Goal: Contribute content: Add original content to the website for others to see

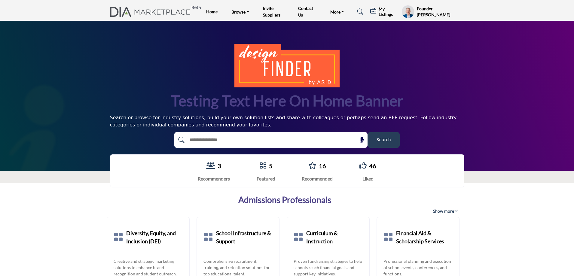
click at [387, 13] on h5 "My Listings" at bounding box center [389, 11] width 20 height 11
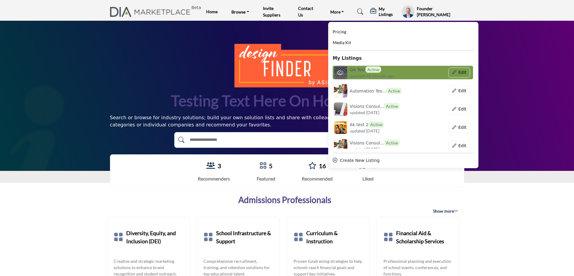
click at [362, 72] on h6 "QA Test Active" at bounding box center [366, 69] width 32 height 6
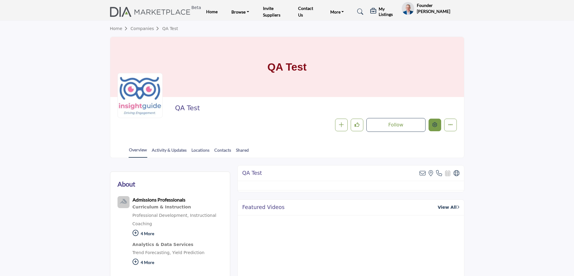
click at [0, 0] on div at bounding box center [0, 0] width 0 height 0
click at [436, 124] on icon "Edit company" at bounding box center [435, 124] width 5 height 5
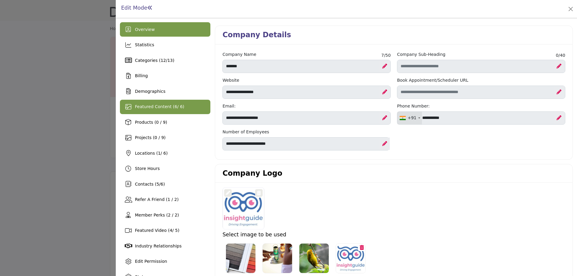
click at [155, 105] on span "Featured Content ( 6 / 6)" at bounding box center [159, 106] width 49 height 5
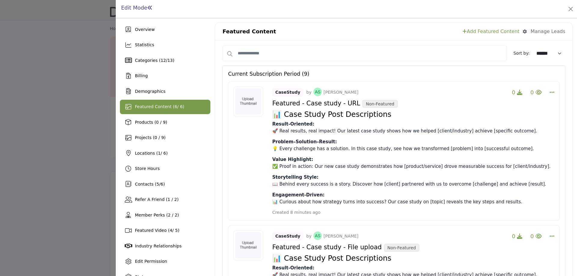
click at [477, 34] on link "Add Featured Content" at bounding box center [491, 31] width 57 height 7
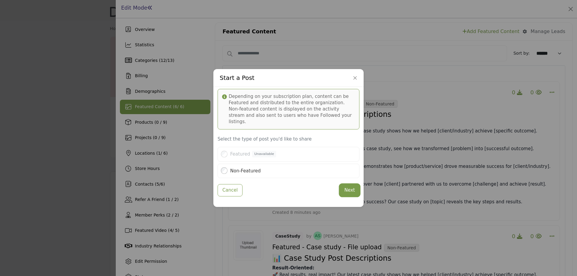
click at [349, 188] on button "Next" at bounding box center [350, 191] width 20 height 12
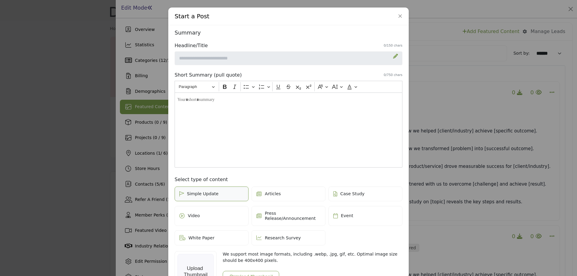
click at [275, 216] on span "Press Release/Announcement" at bounding box center [293, 216] width 56 height 10
click at [393, 56] on icon at bounding box center [395, 56] width 5 height 5
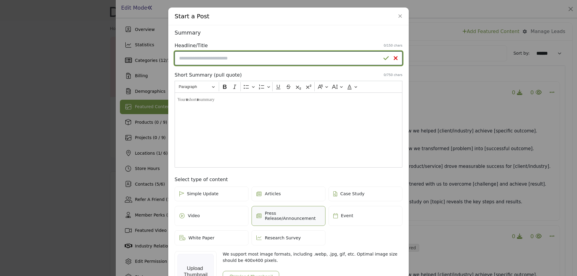
click at [334, 57] on input "Enter a compelling headline" at bounding box center [289, 58] width 228 height 14
type input "**********"
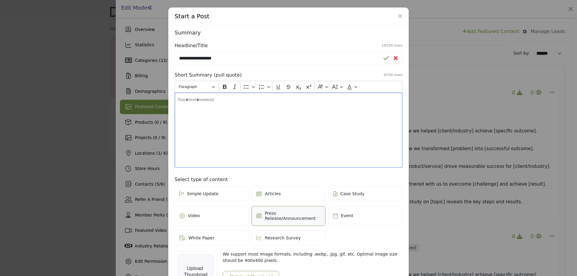
click at [309, 108] on div "Editor editing area: main" at bounding box center [289, 130] width 228 height 75
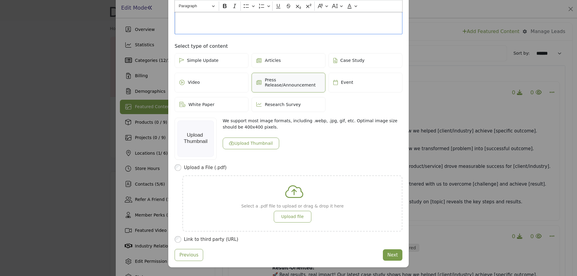
click at [258, 138] on button "Upload Thumbnail" at bounding box center [251, 144] width 57 height 12
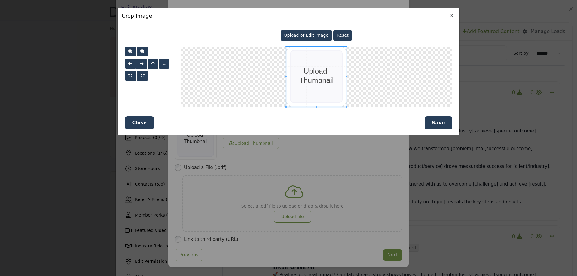
click at [438, 122] on button "Save" at bounding box center [439, 122] width 28 height 13
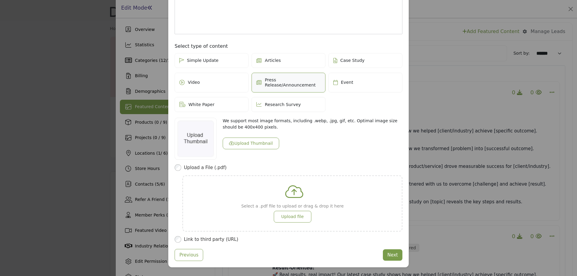
click at [182, 236] on div "Link to third party (URL)" at bounding box center [289, 239] width 228 height 7
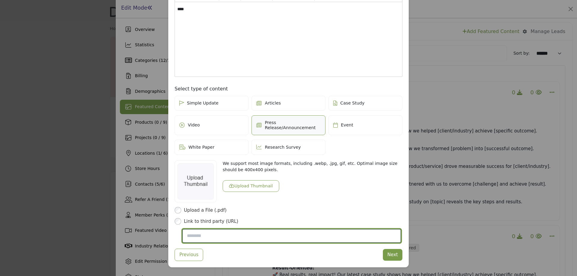
click at [213, 232] on input "Post Website URL" at bounding box center [291, 236] width 219 height 14
type input "**********"
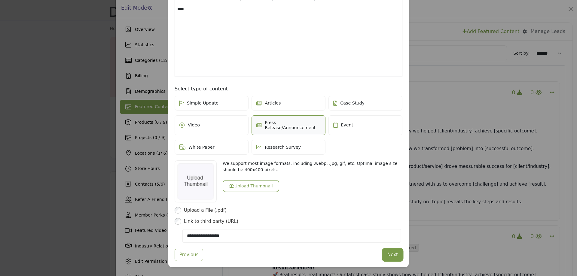
click at [390, 251] on button "Next" at bounding box center [393, 255] width 20 height 12
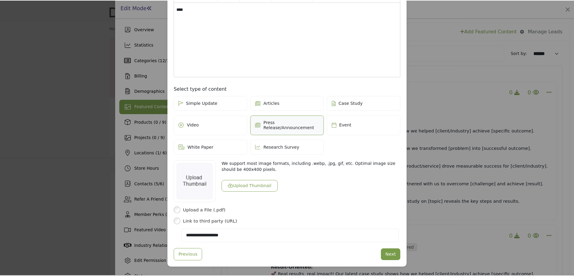
scroll to position [6, 0]
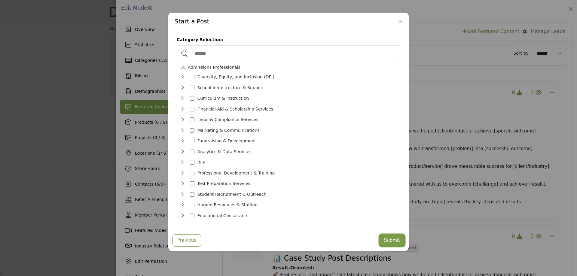
click at [396, 240] on button "Submit" at bounding box center [392, 241] width 25 height 12
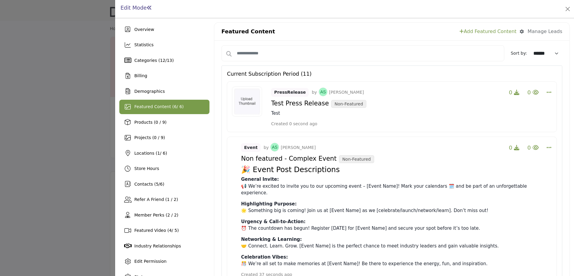
drag, startPoint x: 271, startPoint y: 103, endPoint x: 320, endPoint y: 106, distance: 49.7
click at [320, 106] on h4 "Test Press Release Non-Featured" at bounding box center [411, 103] width 280 height 9
click at [476, 29] on link "Add Featured Content" at bounding box center [488, 31] width 57 height 7
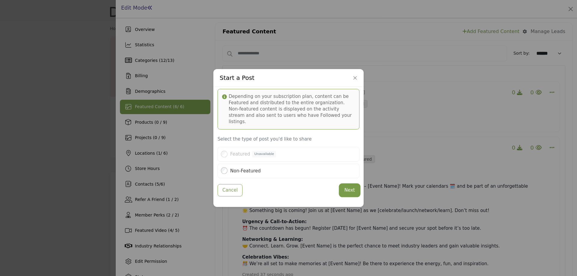
click at [352, 189] on button "Next" at bounding box center [350, 191] width 20 height 12
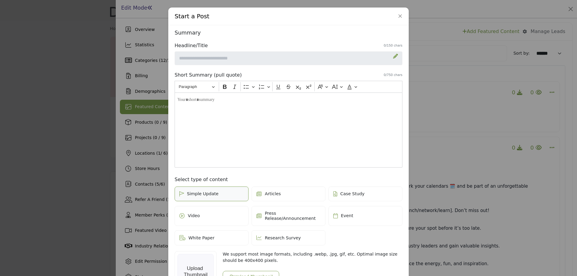
click at [395, 57] on icon at bounding box center [395, 56] width 5 height 5
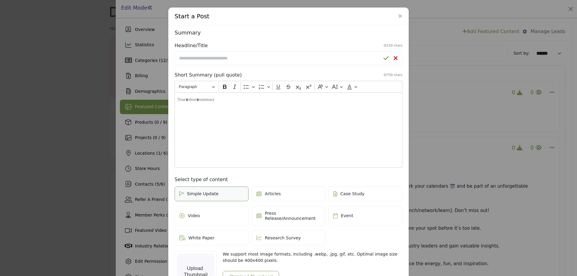
click at [260, 66] on div "Summary Headline/Title 0/150 chars Short Summary (pull quote) 0/750 chars Rich …" at bounding box center [289, 213] width 232 height 372
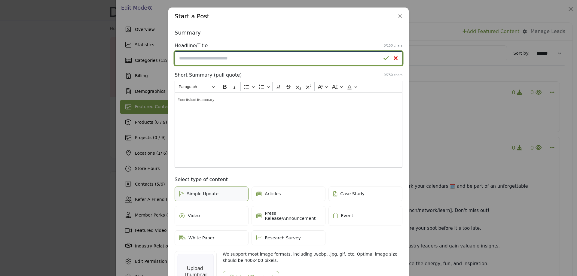
click at [261, 60] on input "Enter a compelling headline" at bounding box center [289, 58] width 228 height 14
click at [261, 60] on input "**********" at bounding box center [289, 58] width 228 height 14
type input "**********"
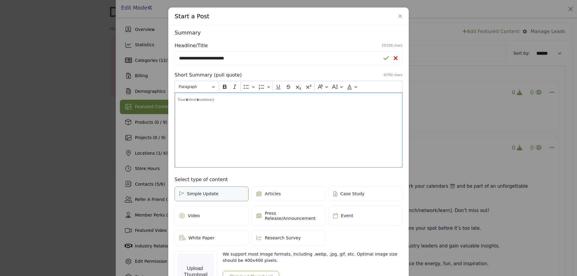
click at [248, 102] on p "Editor editing area: main" at bounding box center [288, 100] width 222 height 6
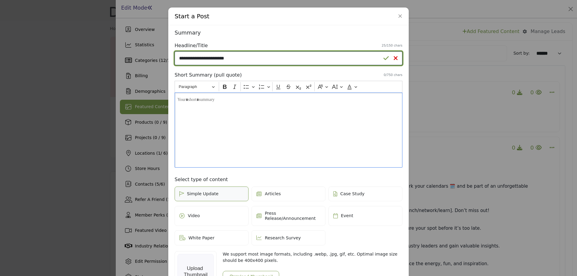
click at [224, 54] on input "**********" at bounding box center [289, 58] width 228 height 14
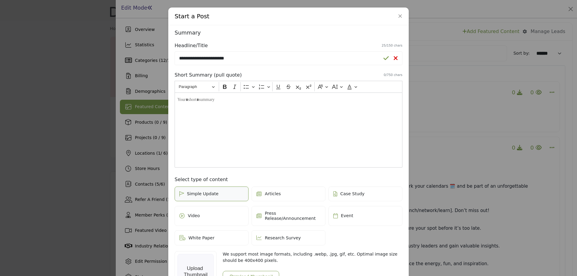
click at [215, 112] on div "Editor editing area: main" at bounding box center [289, 130] width 228 height 75
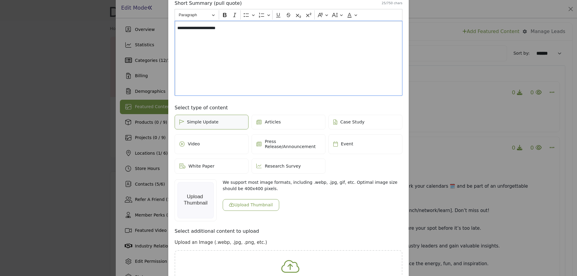
scroll to position [120, 0]
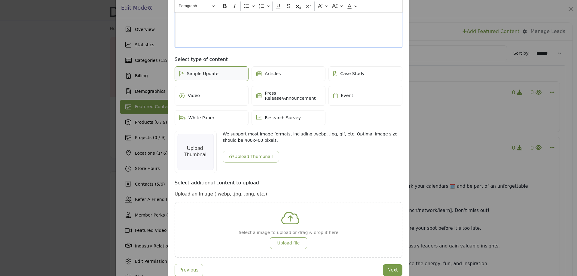
click at [280, 89] on label "Press Release/Announcement" at bounding box center [289, 96] width 74 height 20
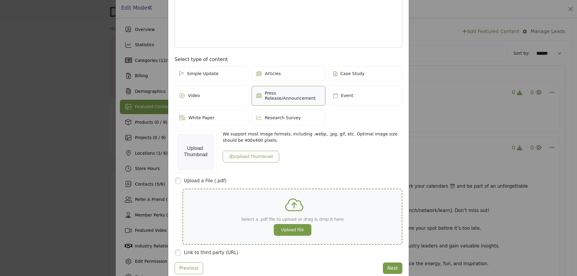
click at [294, 224] on button "Upload file" at bounding box center [293, 230] width 38 height 12
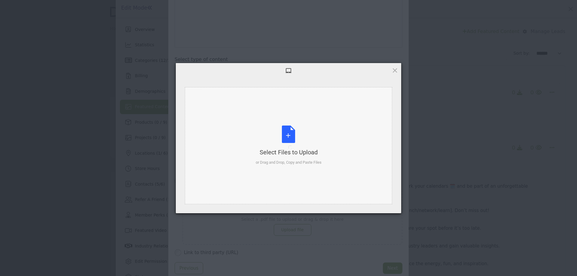
click at [288, 130] on div "Select Files to Upload or Drag and Drop, Copy and Paste Files" at bounding box center [289, 146] width 66 height 40
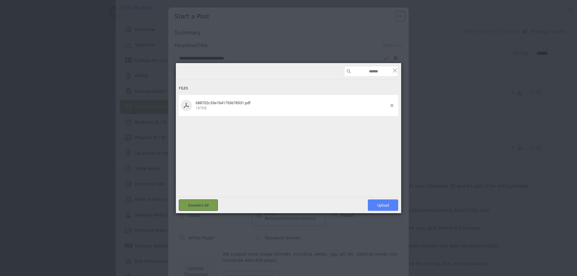
click at [378, 200] on span "Upload 1" at bounding box center [383, 205] width 30 height 11
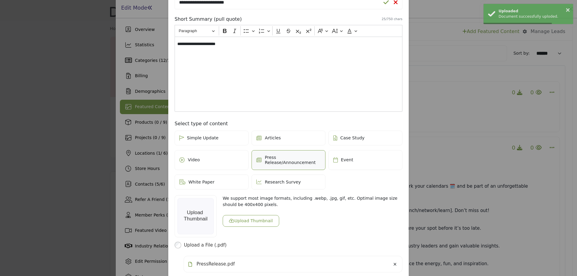
scroll to position [100, 0]
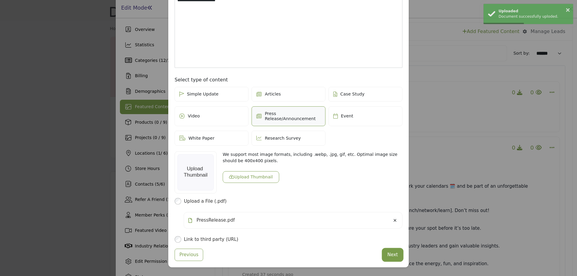
click at [390, 249] on button "Next" at bounding box center [393, 255] width 20 height 12
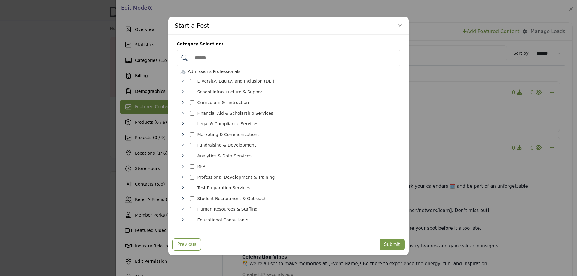
scroll to position [0, 0]
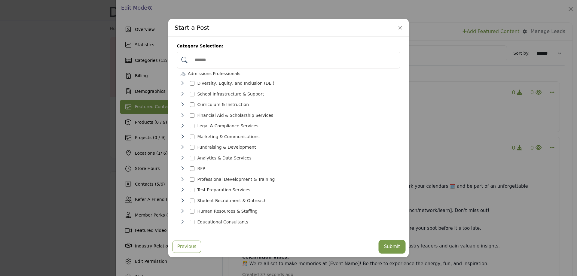
click at [390, 245] on button "Submit" at bounding box center [392, 247] width 25 height 12
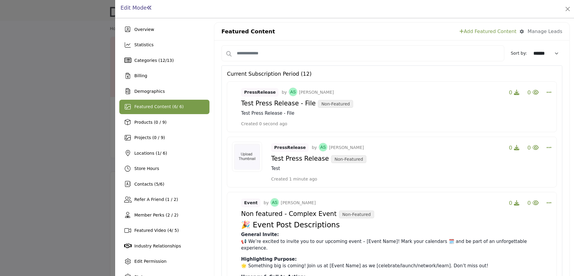
drag, startPoint x: 271, startPoint y: 157, endPoint x: 317, endPoint y: 157, distance: 46.0
click at [317, 157] on h4 "Test Press Release Non-Featured" at bounding box center [411, 158] width 280 height 9
click at [492, 31] on link "Add Featured Content" at bounding box center [488, 31] width 57 height 7
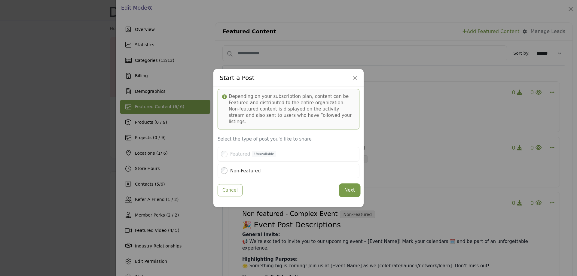
click at [344, 188] on button "Next" at bounding box center [350, 191] width 20 height 12
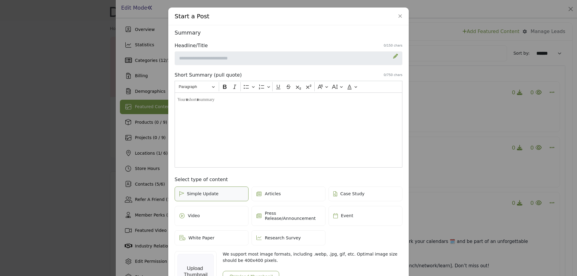
click at [393, 57] on icon at bounding box center [395, 56] width 5 height 5
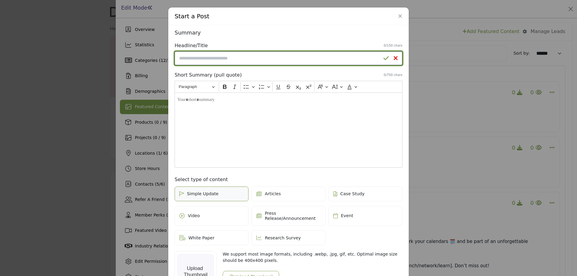
click at [253, 54] on input "Enter a compelling headline" at bounding box center [289, 58] width 228 height 14
type input "*******"
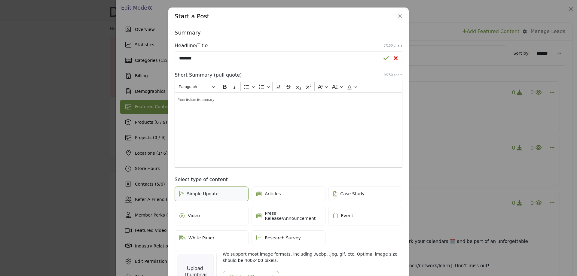
click at [229, 138] on div "Editor editing area: main" at bounding box center [289, 130] width 228 height 75
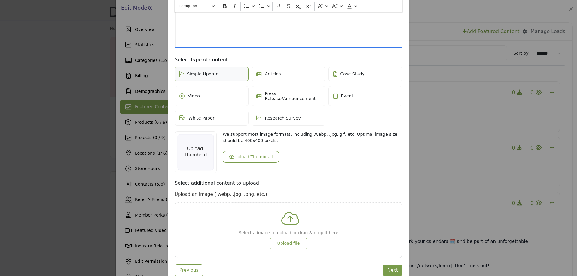
scroll to position [120, 0]
click at [284, 69] on label "Articles" at bounding box center [289, 73] width 74 height 15
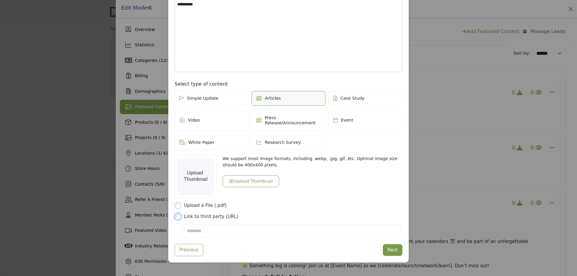
scroll to position [91, 0]
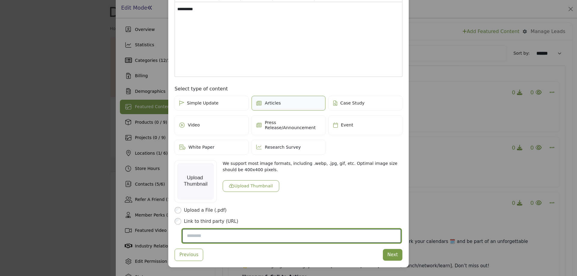
click at [192, 232] on input "Post Website URL" at bounding box center [291, 236] width 219 height 14
type input "**********"
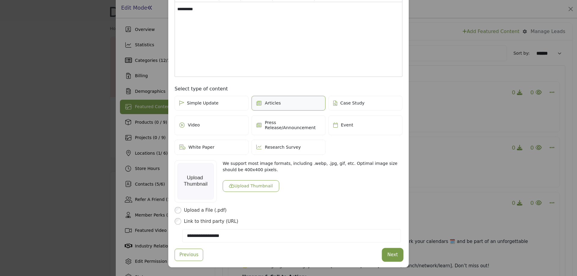
click at [389, 250] on button "Next" at bounding box center [393, 255] width 20 height 12
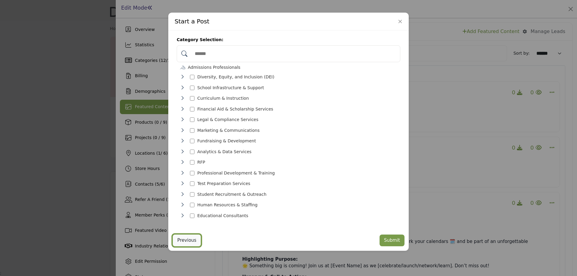
click at [184, 237] on button "Previous" at bounding box center [187, 240] width 29 height 12
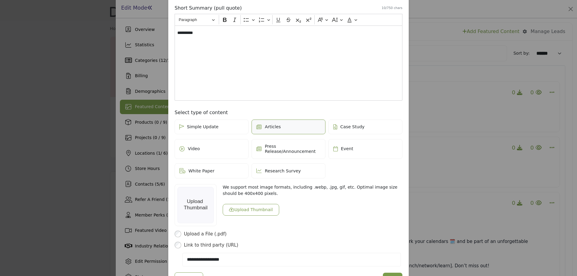
scroll to position [91, 0]
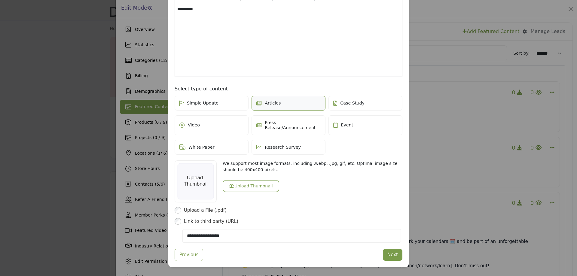
click at [354, 101] on span "Case Study" at bounding box center [352, 103] width 24 height 5
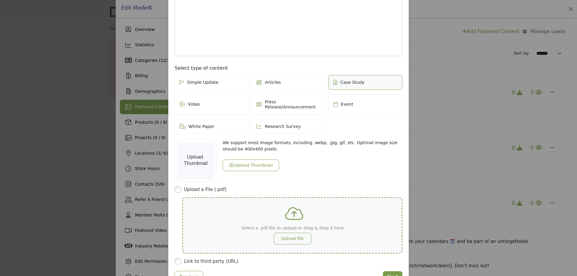
scroll to position [133, 0]
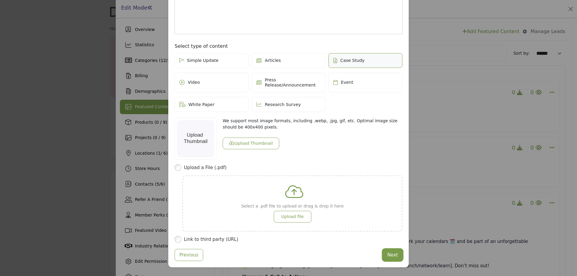
click at [394, 249] on button "Next" at bounding box center [393, 255] width 20 height 12
click at [273, 78] on span "Press Release/Announcement" at bounding box center [293, 83] width 56 height 10
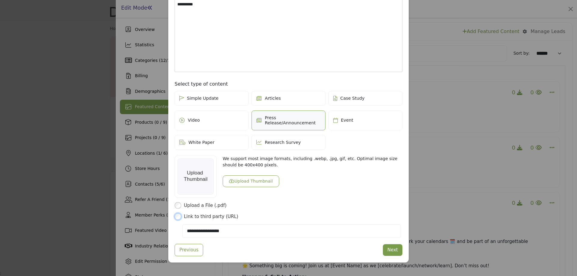
scroll to position [91, 0]
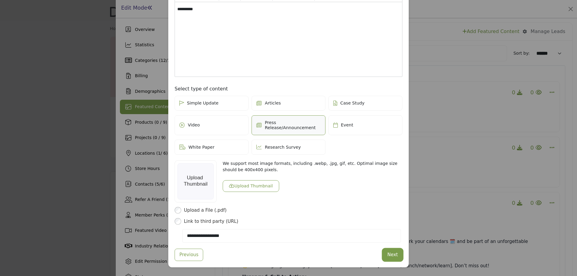
click at [393, 249] on button "Next" at bounding box center [393, 255] width 20 height 12
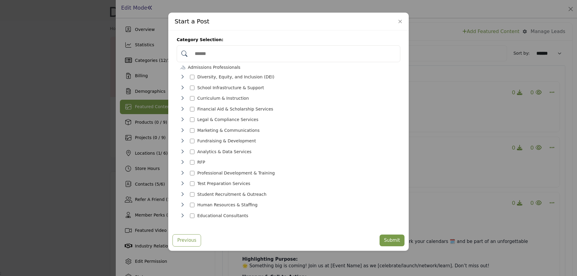
scroll to position [6, 0]
click at [182, 234] on button "Previous" at bounding box center [187, 240] width 29 height 12
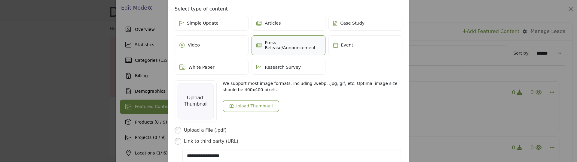
scroll to position [205, 0]
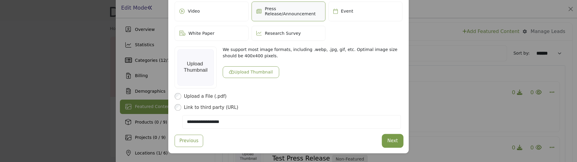
click at [390, 137] on button "Next" at bounding box center [393, 141] width 20 height 12
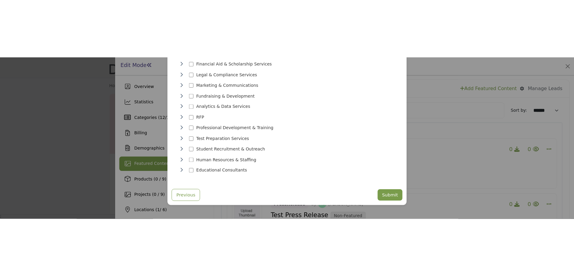
scroll to position [6, 0]
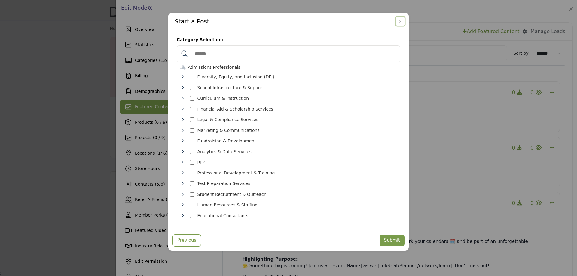
click at [401, 24] on button "Close" at bounding box center [400, 21] width 8 height 8
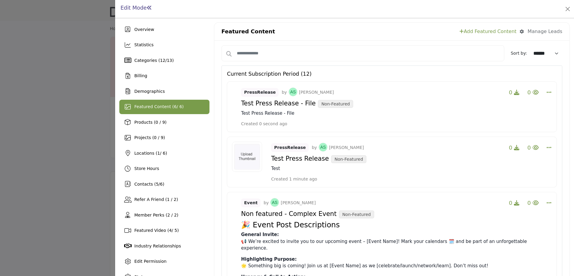
click at [0, 105] on div at bounding box center [287, 138] width 574 height 276
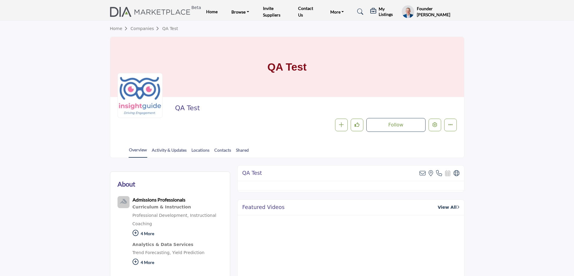
click at [241, 150] on link "Shared" at bounding box center [243, 152] width 14 height 11
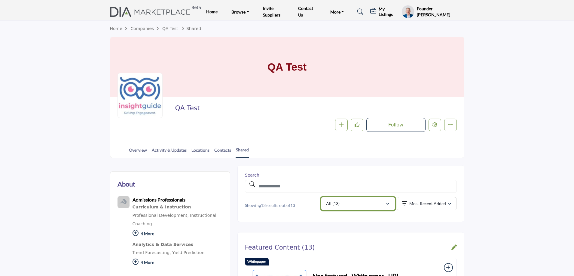
click at [364, 208] on button "All (13)" at bounding box center [358, 203] width 74 height 13
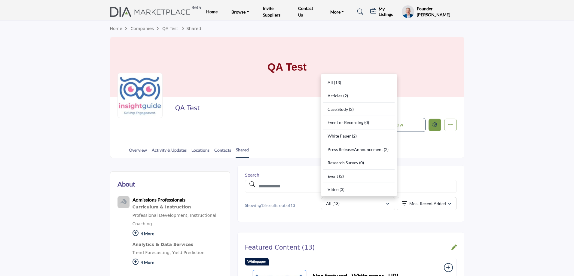
click at [438, 126] on button "Edit company" at bounding box center [435, 125] width 13 height 13
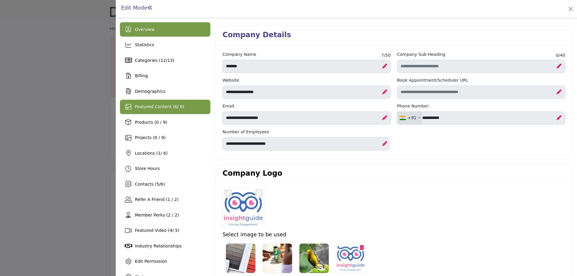
click at [173, 110] on div "Featured Content ( 6 / 6)" at bounding box center [159, 107] width 49 height 6
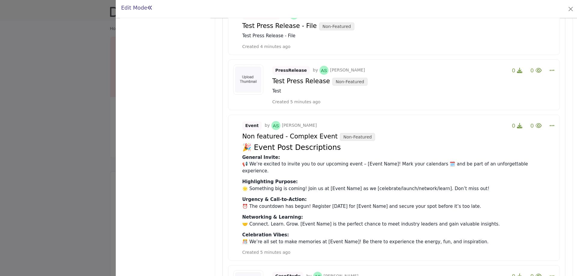
scroll to position [271, 0]
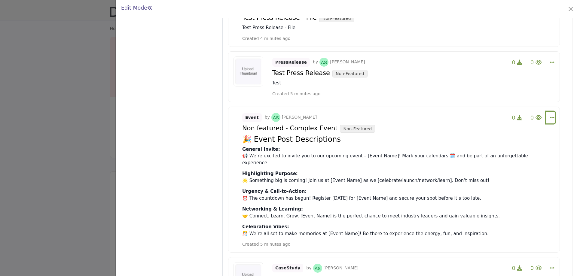
click at [550, 115] on icon "Select Dropdown Options" at bounding box center [552, 117] width 5 height 5
click at [516, 155] on link "Edit" at bounding box center [516, 160] width 58 height 11
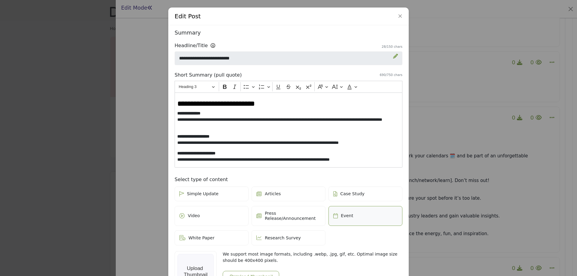
click at [212, 120] on p "**********" at bounding box center [286, 119] width 219 height 19
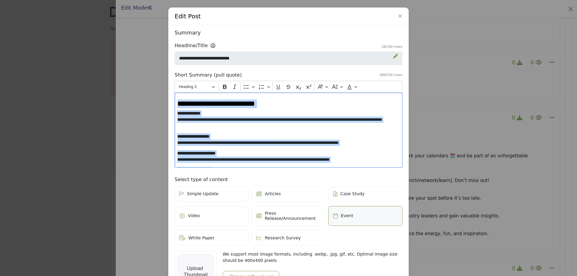
copy div "**********"
click at [396, 17] on button "Close" at bounding box center [400, 16] width 8 height 8
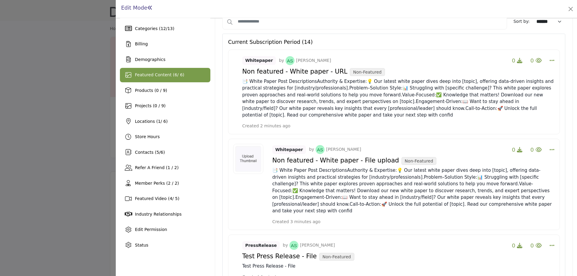
scroll to position [30, 0]
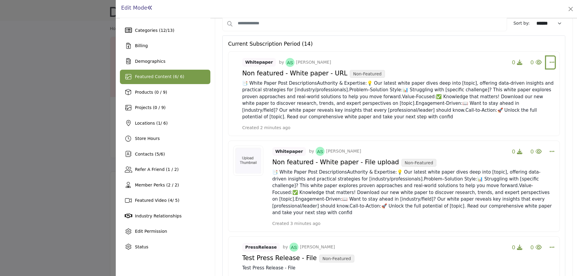
click at [550, 62] on icon "Select Dropdown Options" at bounding box center [552, 62] width 5 height 5
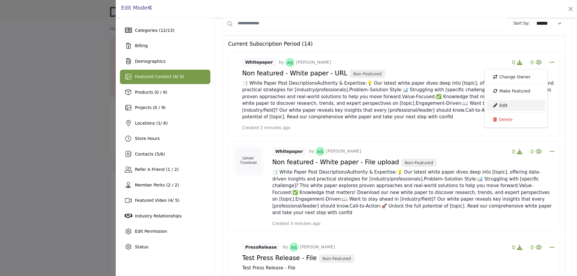
click at [515, 105] on link "Edit" at bounding box center [516, 105] width 58 height 11
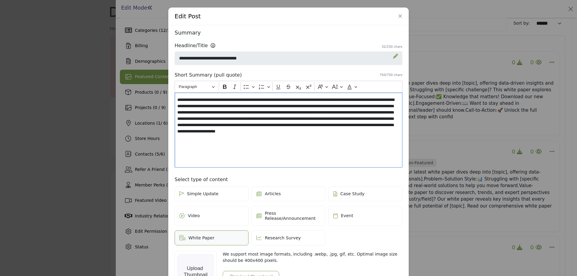
click at [237, 119] on p "**********" at bounding box center [288, 119] width 222 height 44
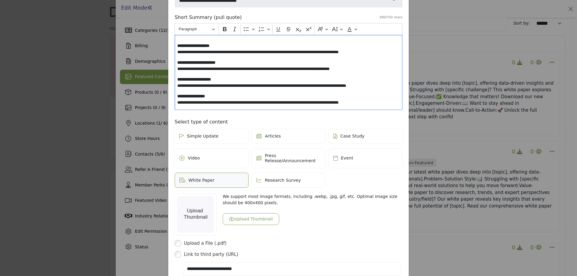
scroll to position [60, 0]
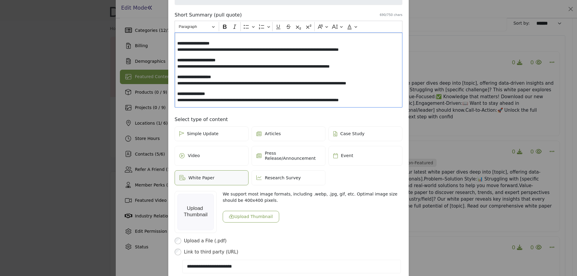
click at [384, 96] on p "**********" at bounding box center [286, 97] width 219 height 13
click at [382, 98] on p "**********" at bounding box center [286, 97] width 219 height 13
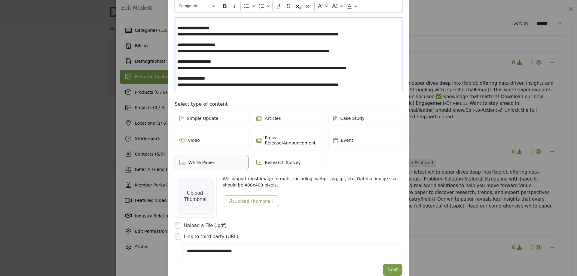
scroll to position [84, 0]
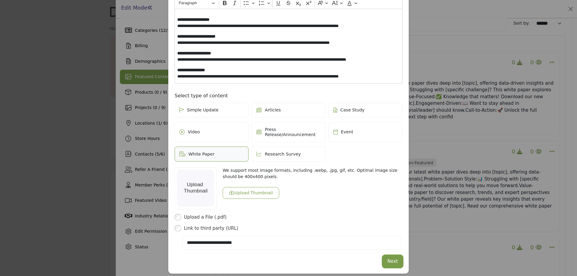
click at [392, 258] on button "Next" at bounding box center [393, 262] width 20 height 12
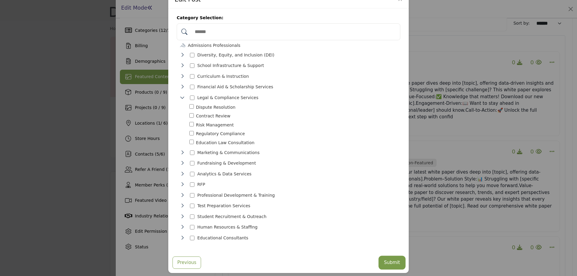
click at [391, 259] on button "Submit" at bounding box center [392, 263] width 25 height 12
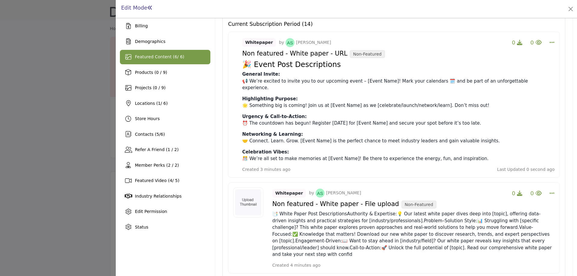
scroll to position [120, 0]
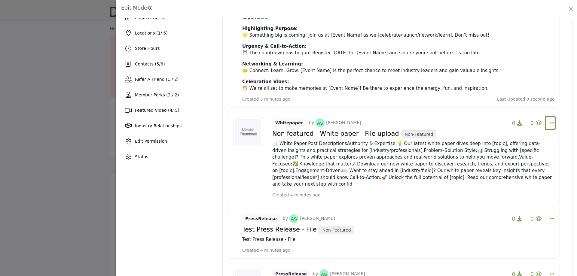
click at [550, 120] on icon "Select Dropdown Options" at bounding box center [552, 122] width 5 height 5
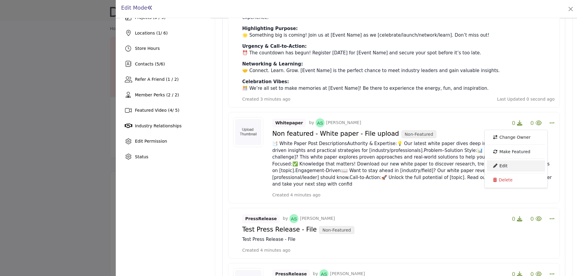
click at [510, 161] on link "Edit" at bounding box center [516, 166] width 58 height 11
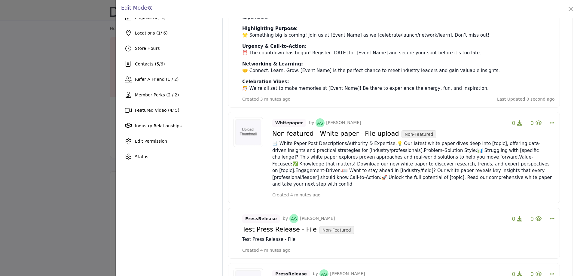
scroll to position [0, 0]
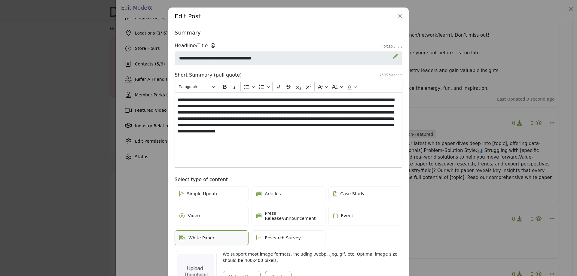
click at [286, 115] on p "**********" at bounding box center [288, 119] width 222 height 44
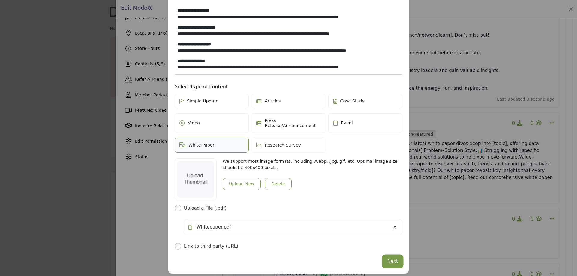
click at [393, 259] on button "Next" at bounding box center [393, 262] width 20 height 12
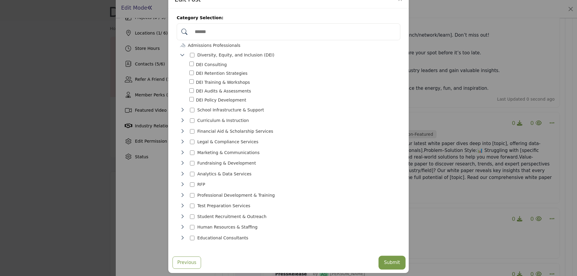
click at [394, 259] on button "Submit" at bounding box center [392, 263] width 25 height 12
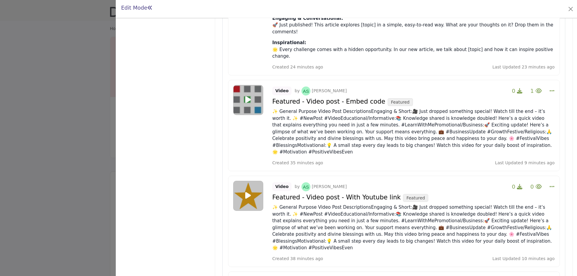
scroll to position [1082, 0]
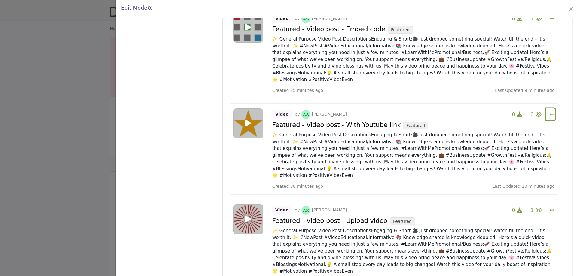
click at [550, 112] on icon "Select Dropdown Options" at bounding box center [552, 114] width 5 height 5
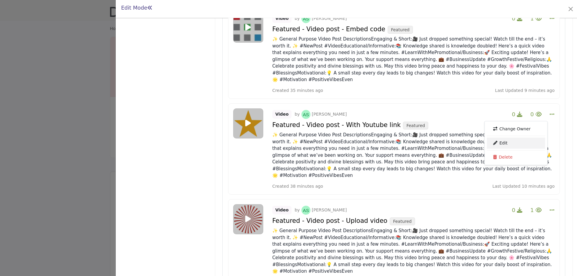
click at [508, 138] on link "Edit" at bounding box center [516, 143] width 58 height 11
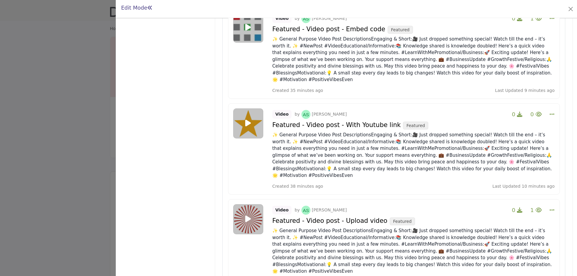
scroll to position [0, 0]
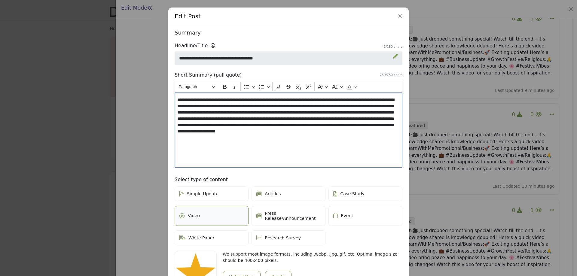
click at [260, 120] on p "**********" at bounding box center [288, 119] width 222 height 44
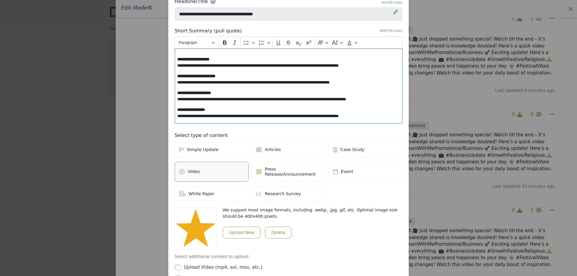
scroll to position [105, 0]
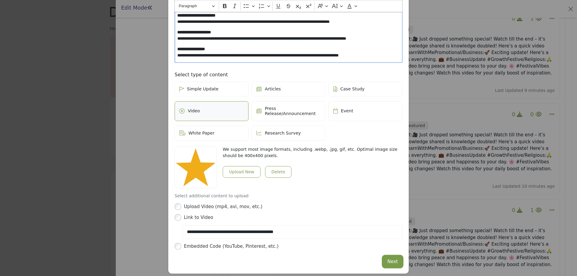
click at [391, 259] on button "Next" at bounding box center [393, 262] width 20 height 12
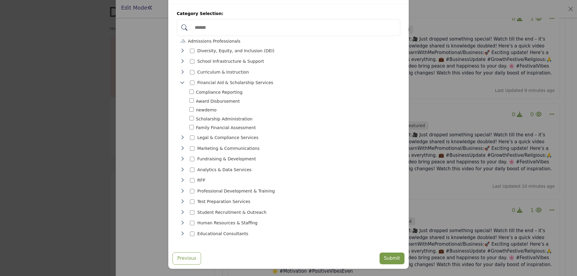
scroll to position [17, 0]
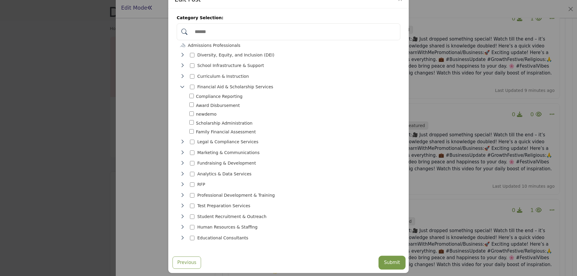
click at [390, 260] on button "Submit" at bounding box center [392, 263] width 25 height 12
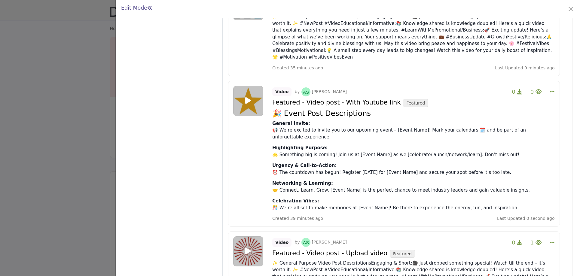
scroll to position [1172, 0]
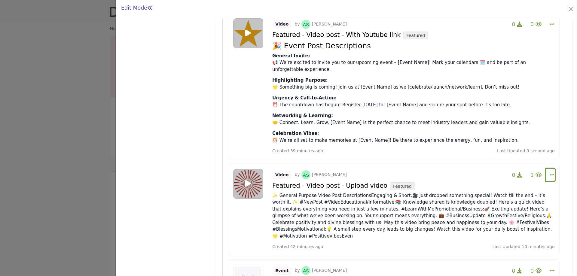
click at [550, 172] on icon "Select Dropdown Options" at bounding box center [552, 174] width 5 height 5
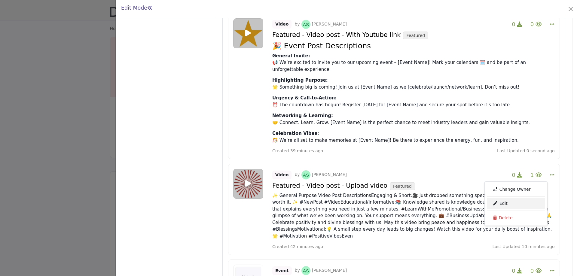
click at [508, 198] on link "Edit" at bounding box center [516, 203] width 58 height 11
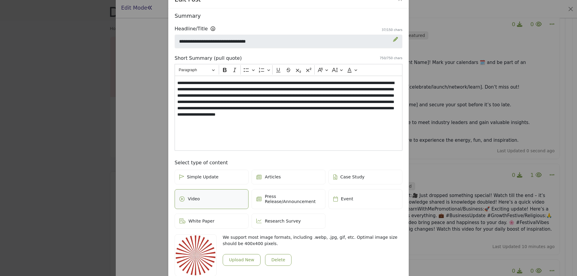
scroll to position [0, 0]
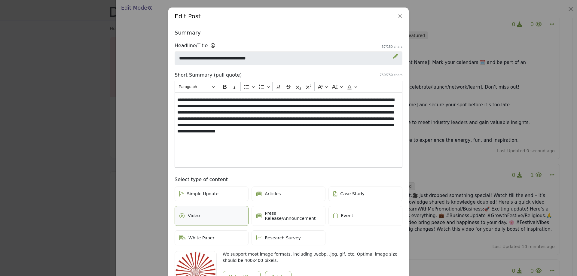
click at [233, 129] on p "**********" at bounding box center [288, 119] width 222 height 44
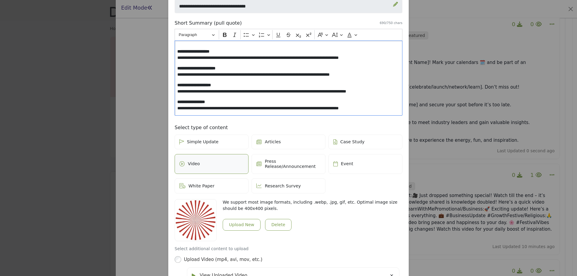
scroll to position [108, 0]
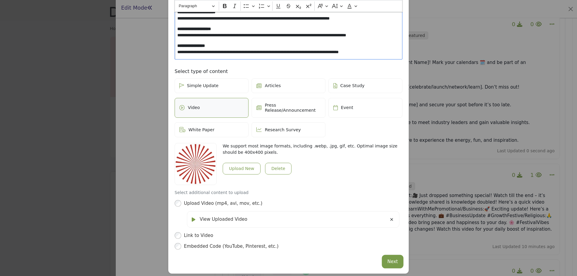
click at [393, 257] on button "Next" at bounding box center [393, 262] width 20 height 12
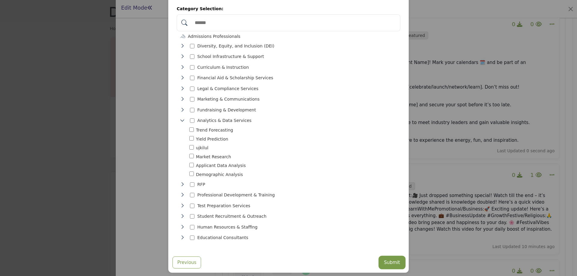
click at [393, 260] on button "Submit" at bounding box center [392, 263] width 25 height 12
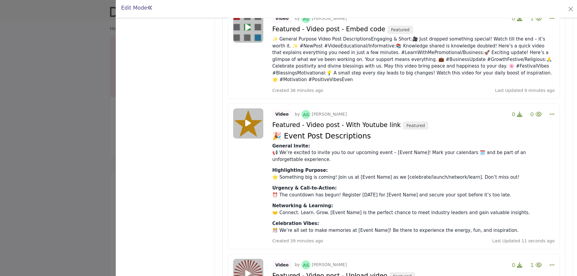
scroll to position [992, 0]
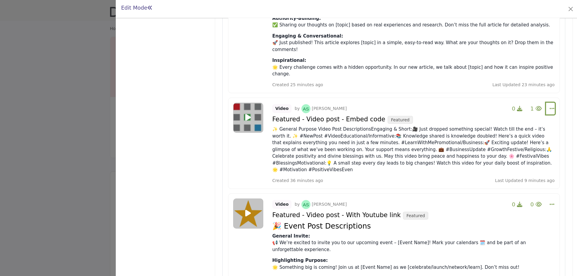
click at [550, 106] on icon "Select Dropdown Options" at bounding box center [552, 108] width 5 height 5
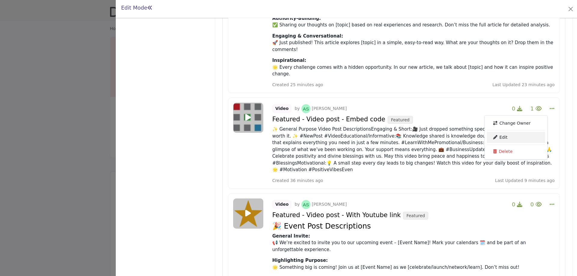
click at [514, 132] on link "Edit" at bounding box center [516, 137] width 58 height 11
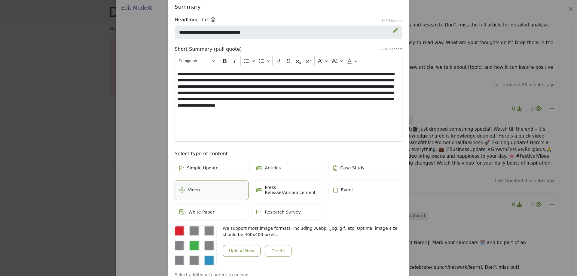
scroll to position [0, 0]
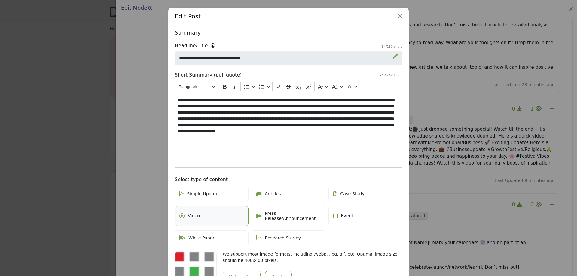
click at [281, 124] on p "**********" at bounding box center [288, 119] width 222 height 44
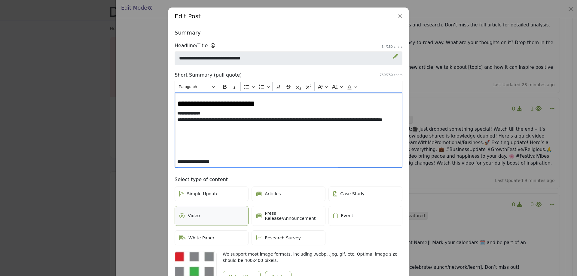
scroll to position [33, 0]
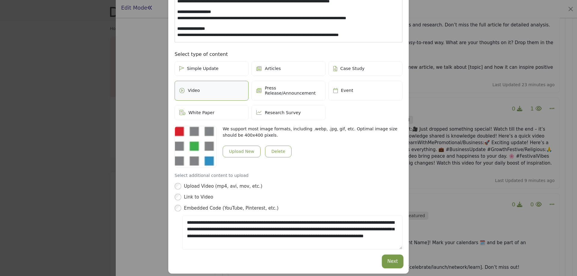
click at [393, 258] on button "Next" at bounding box center [393, 262] width 20 height 12
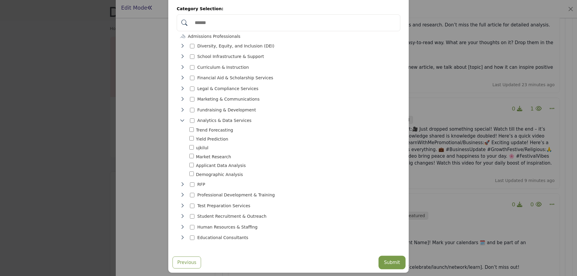
click at [390, 261] on button "Submit" at bounding box center [392, 263] width 25 height 12
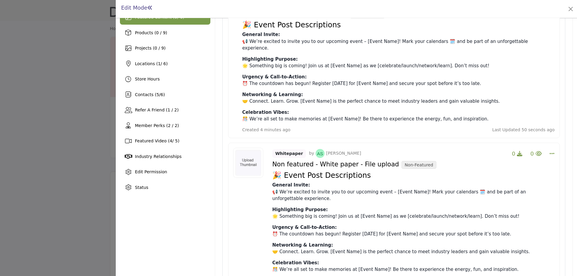
scroll to position [60, 0]
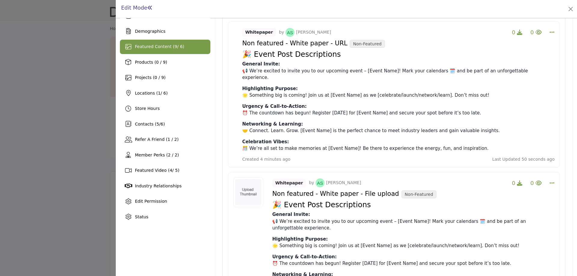
click at [96, 126] on div at bounding box center [288, 138] width 577 height 276
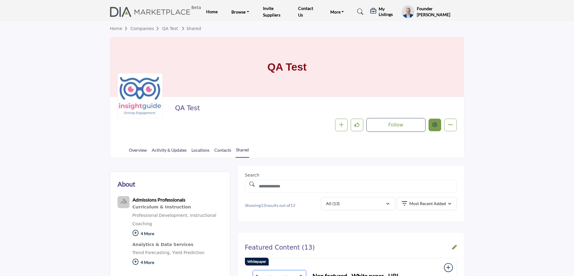
click at [438, 127] on button "Edit company" at bounding box center [435, 125] width 13 height 13
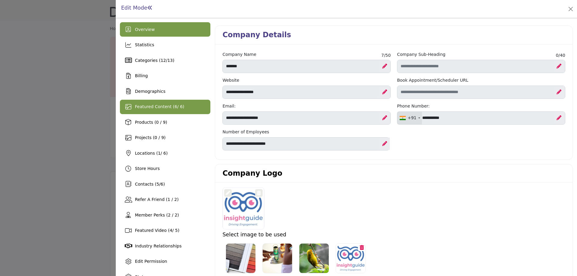
click at [162, 112] on div "Featured Content ( 6 / 6)" at bounding box center [165, 107] width 90 height 14
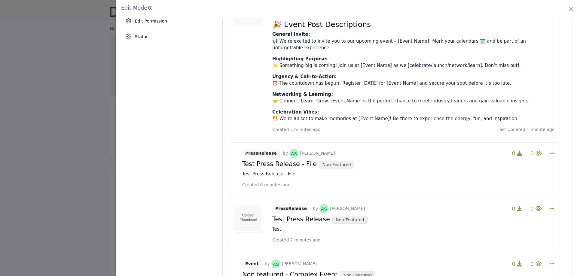
scroll to position [30, 0]
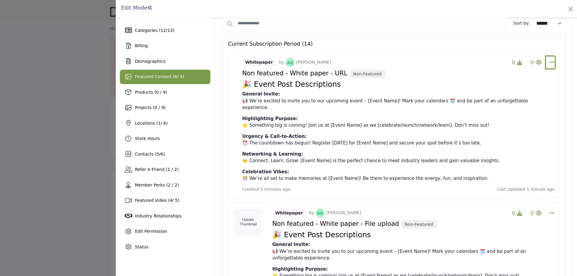
click at [551, 60] on icon "Select Dropdown Options" at bounding box center [552, 62] width 5 height 5
click at [515, 105] on link "Edit" at bounding box center [516, 105] width 58 height 11
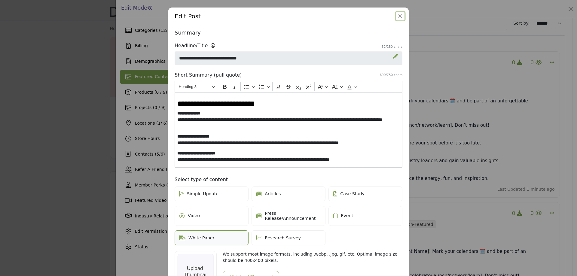
click at [396, 17] on button "Close" at bounding box center [400, 16] width 8 height 8
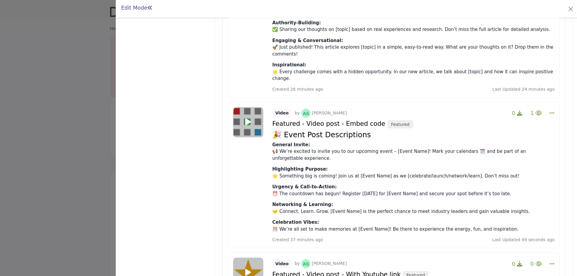
scroll to position [932, 0]
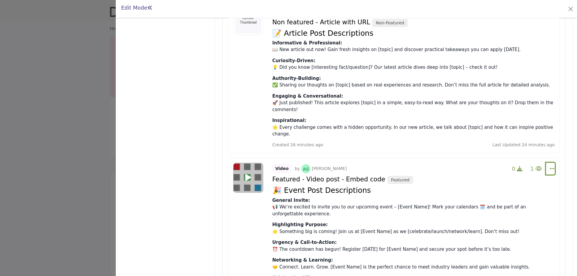
click at [550, 166] on icon "Select Dropdown Options" at bounding box center [552, 168] width 5 height 5
click at [513, 192] on link "Edit" at bounding box center [516, 197] width 58 height 11
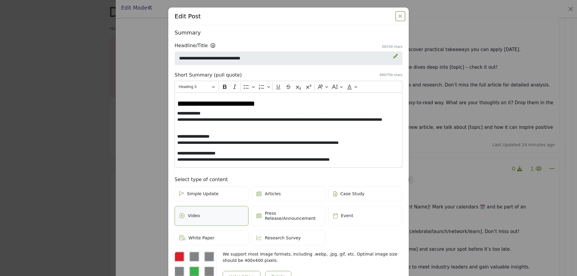
click at [398, 16] on button "Close" at bounding box center [400, 16] width 8 height 8
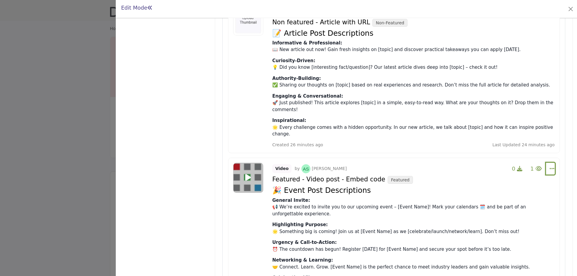
click at [551, 166] on icon "Select Dropdown Options" at bounding box center [552, 168] width 5 height 5
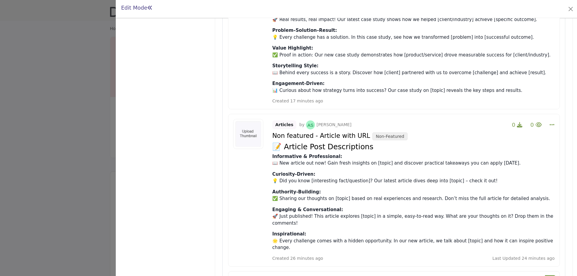
scroll to position [812, 0]
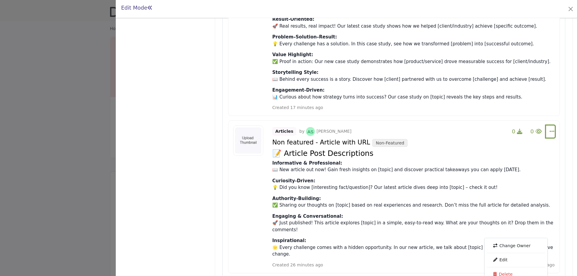
click at [550, 129] on icon "Select Dropdown Options" at bounding box center [552, 131] width 5 height 5
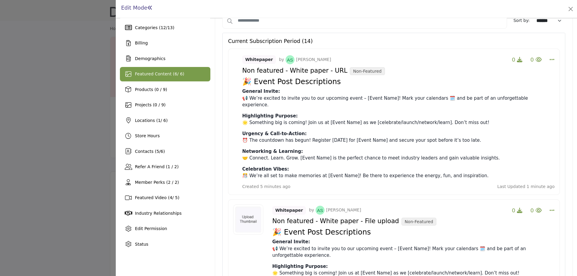
scroll to position [0, 0]
